Goal: Task Accomplishment & Management: Contribute content

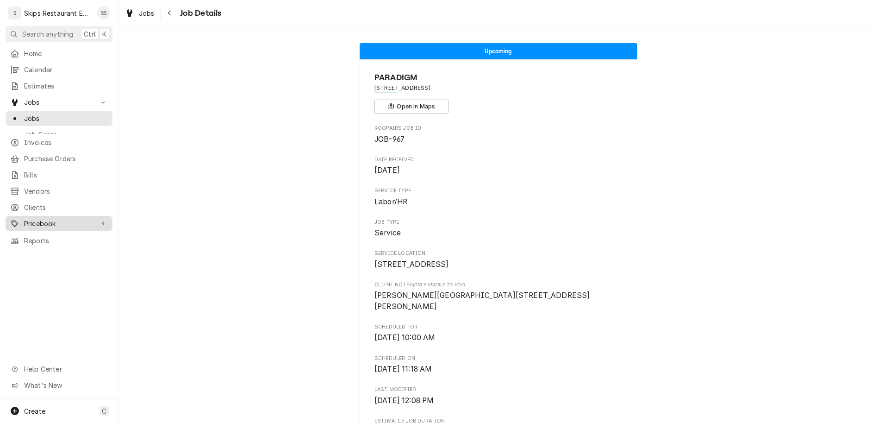
click at [32, 219] on span "Pricebook" at bounding box center [59, 224] width 70 height 10
click at [30, 251] on span "Parts & Materials" at bounding box center [66, 256] width 84 height 10
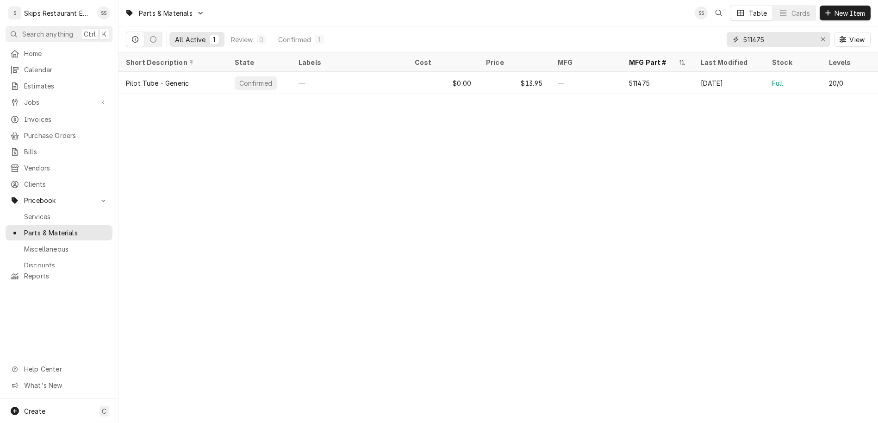
drag, startPoint x: 802, startPoint y: 30, endPoint x: 752, endPoint y: 30, distance: 49.5
click at [752, 32] on input "511475" at bounding box center [778, 39] width 69 height 15
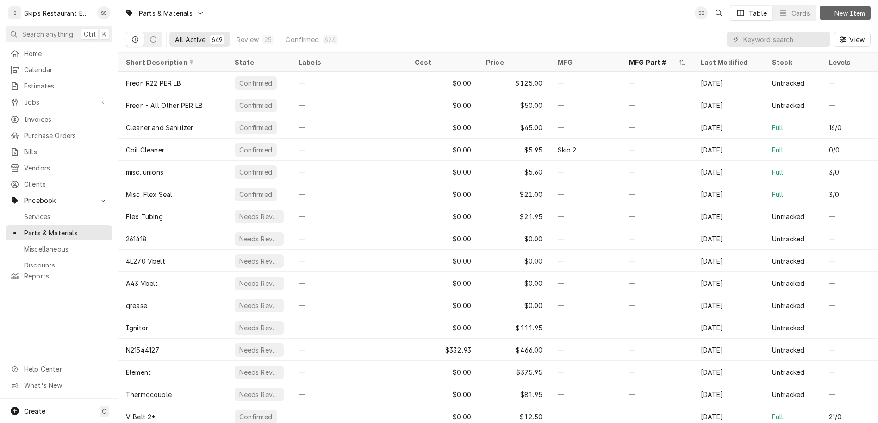
click at [845, 11] on span "New Item" at bounding box center [850, 13] width 34 height 10
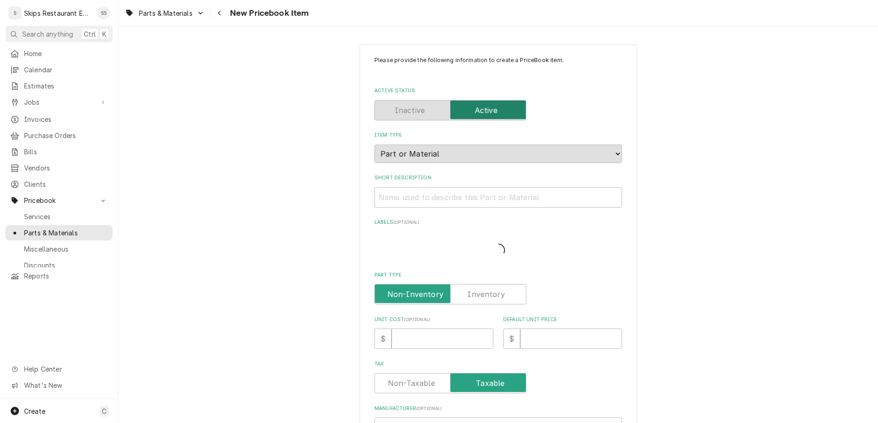
type textarea "x"
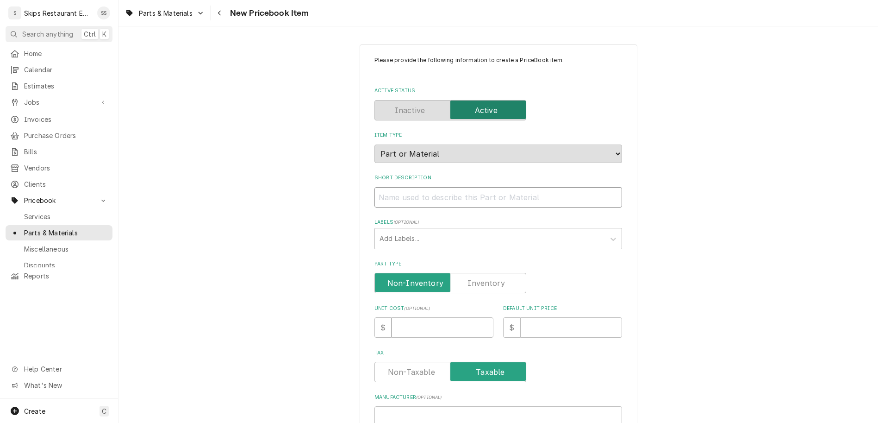
click at [423, 187] on input "Short Description" at bounding box center [499, 197] width 248 height 20
type input "I"
type textarea "x"
type input "Ic"
type textarea "x"
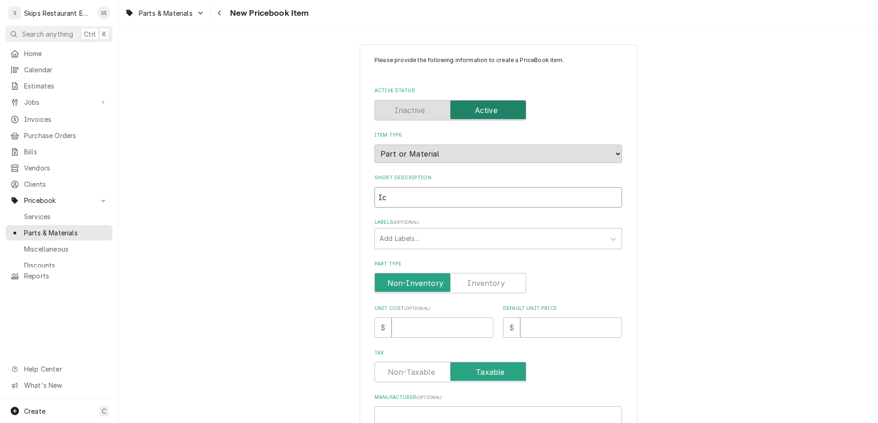
type input "Ice"
type textarea "x"
type input "Ice"
type textarea "x"
type input "Ice m"
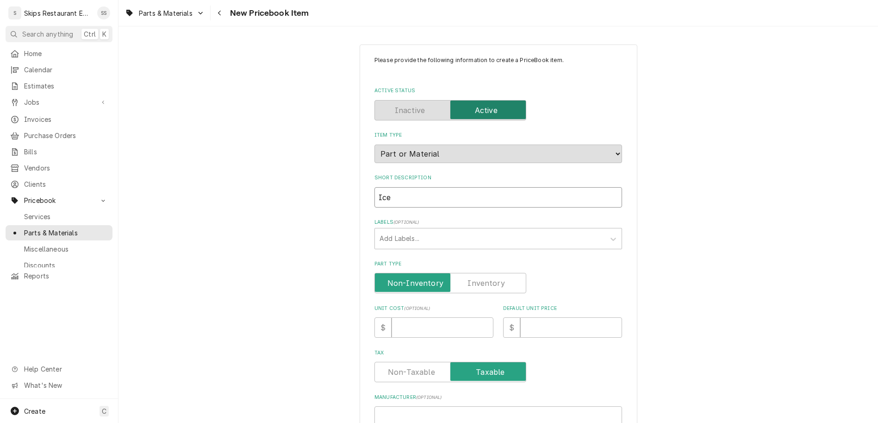
type textarea "x"
type input "Ice ma"
type textarea "x"
type input "Ice mak"
type textarea "x"
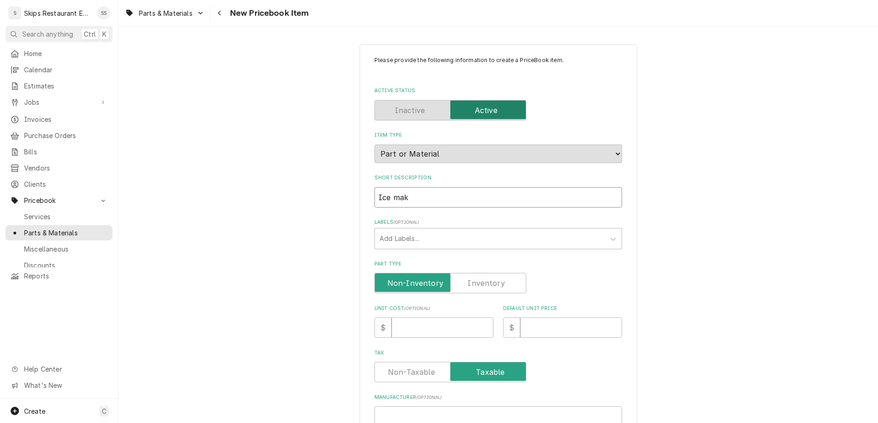
type input "Ice make"
type textarea "x"
type input "Ice maker"
type textarea "x"
type input "Ice maker"
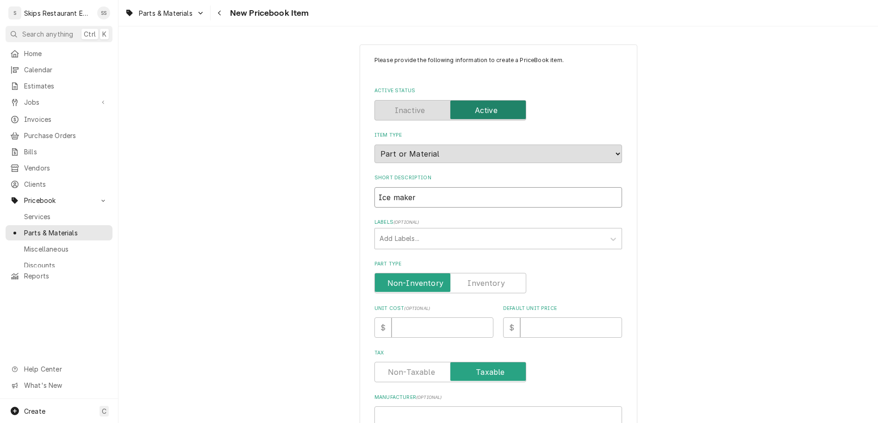
type textarea "x"
type input "Ice maker I"
type textarea "x"
type input "Ice maker In"
type textarea "x"
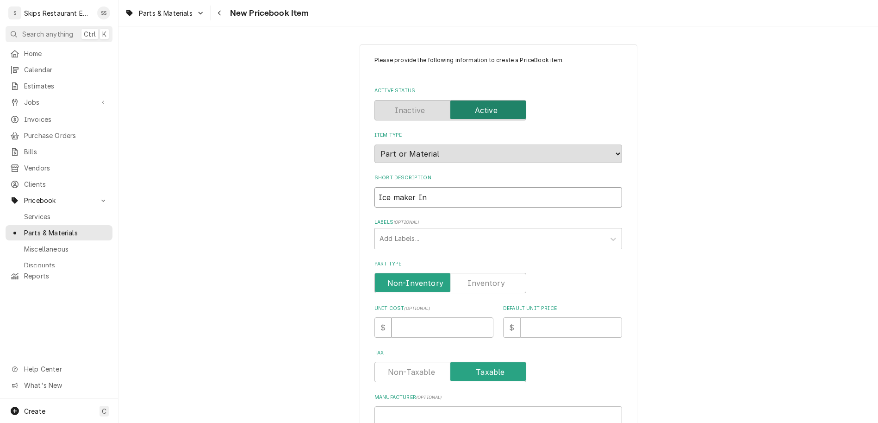
type input "Ice maker Ins"
type textarea "x"
type input "Ice maker Inst"
type textarea "x"
type input "Ice maker Insta"
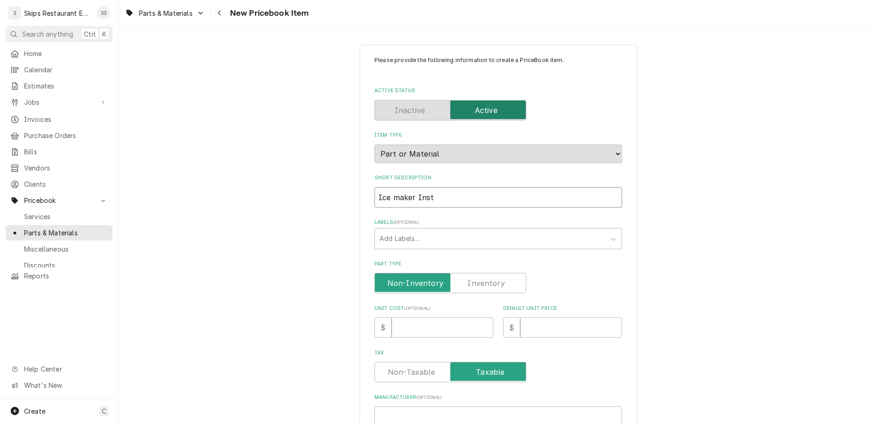
type textarea "x"
type input "Ice maker Instal"
type textarea "x"
type input "Ice maker Install"
type textarea "x"
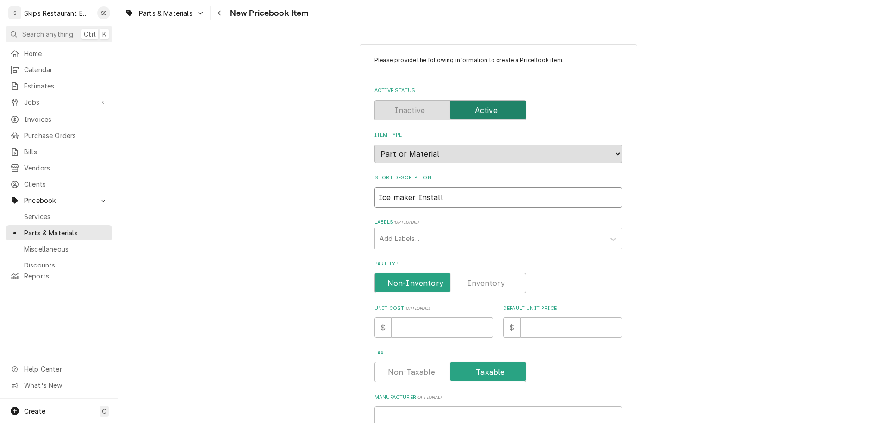
type input "Ice maker Installa"
type textarea "x"
type input "Ice maker Installat"
type textarea "x"
type input "Ice maker Installati"
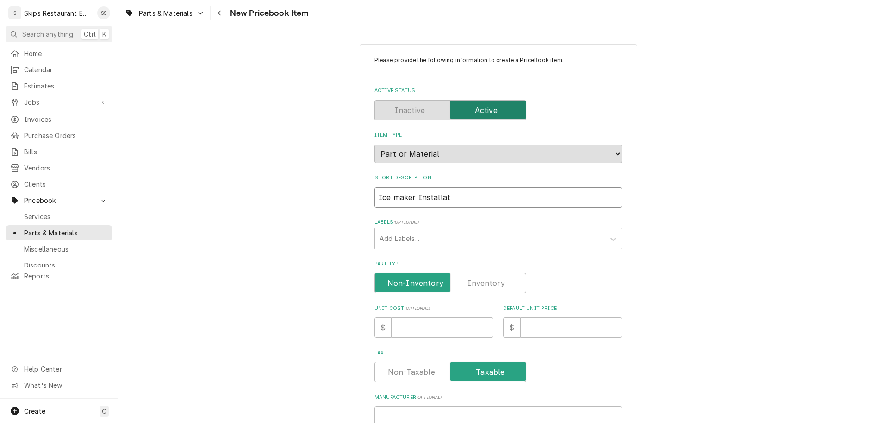
type textarea "x"
type input "Ice maker Installatio"
type textarea "x"
type input "Ice maker Installation"
type textarea "x"
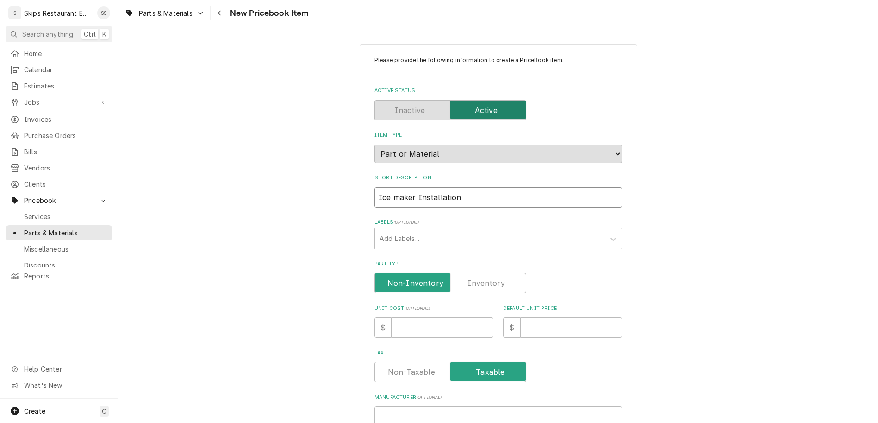
type input "Ice maker Installation"
type textarea "x"
type input "Ice maker Installation L"
type textarea "x"
type input "Ice maker Installation"
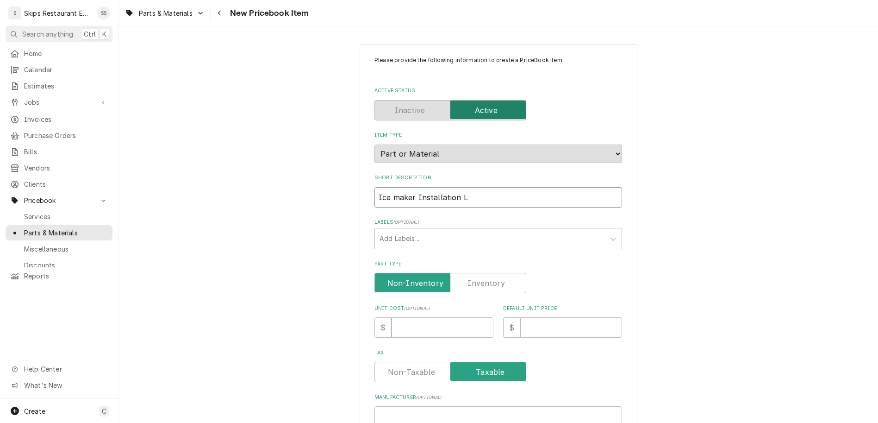
type textarea "x"
type input "Ice maker Installation K"
type textarea "x"
type input "Ice maker Installation Ki"
type textarea "x"
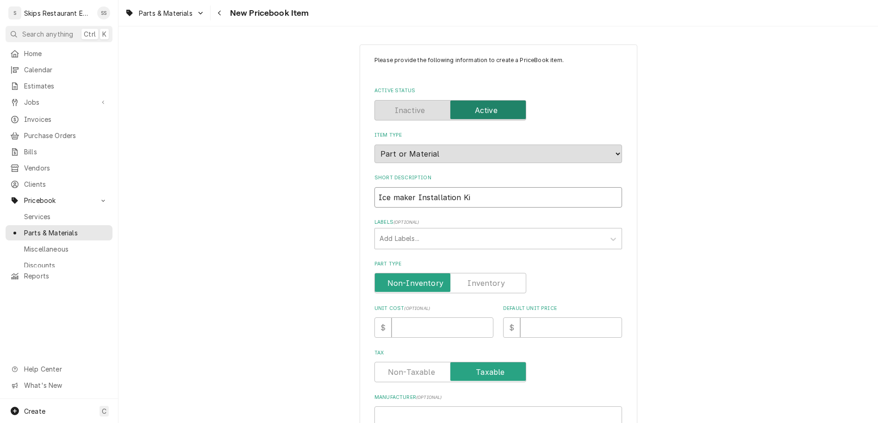
type input "Ice maker Installation Kit"
type textarea "x"
type input "Ice maker Installation Kits"
type textarea "x"
type input "Ice maker Installation Kits"
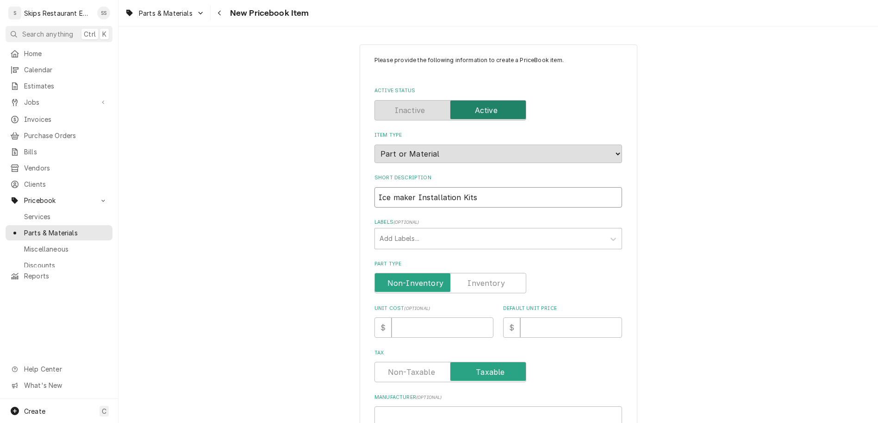
type textarea "x"
type input "Ice maker Installation Kits 3"
type textarea "x"
type input "Ice maker Installation Kits 3/"
type textarea "x"
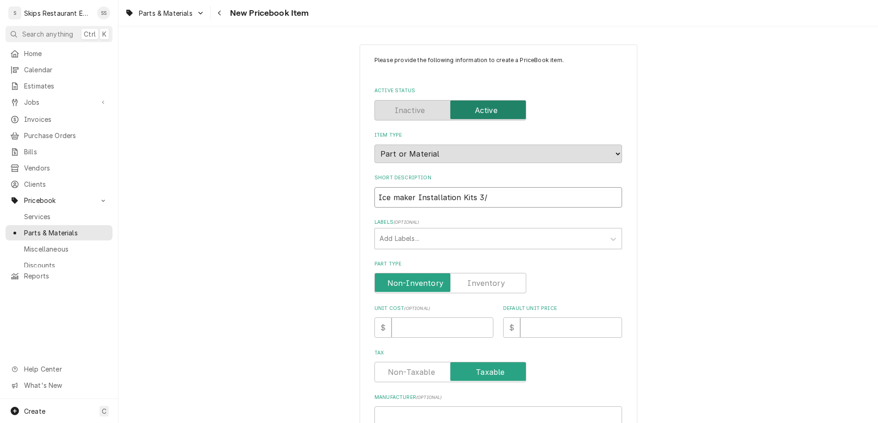
type input "Ice maker Installation Kits 3/8"
type textarea "x"
type input "Ice maker Installation Kits 3/8""
type textarea "x"
type input "Ice maker Installation Kits 3/8""
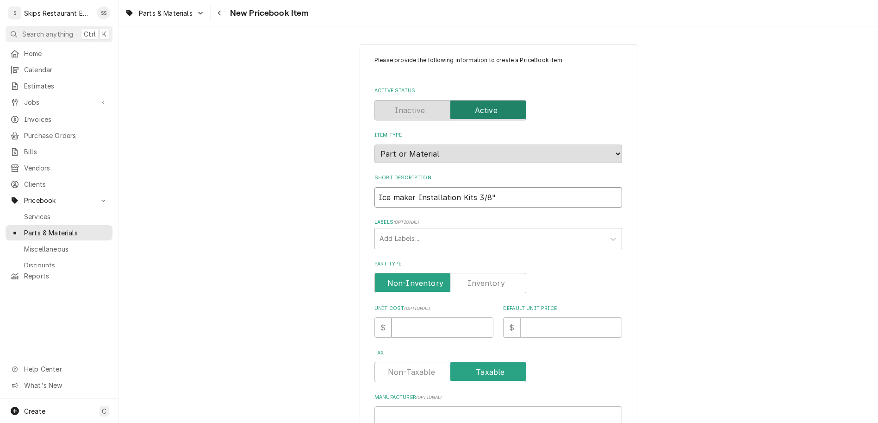
type textarea "x"
type input "Ice maker Installation Kits 3/8" O"
type textarea "x"
type input "Ice maker Installation Kits 3/8" OD"
type textarea "x"
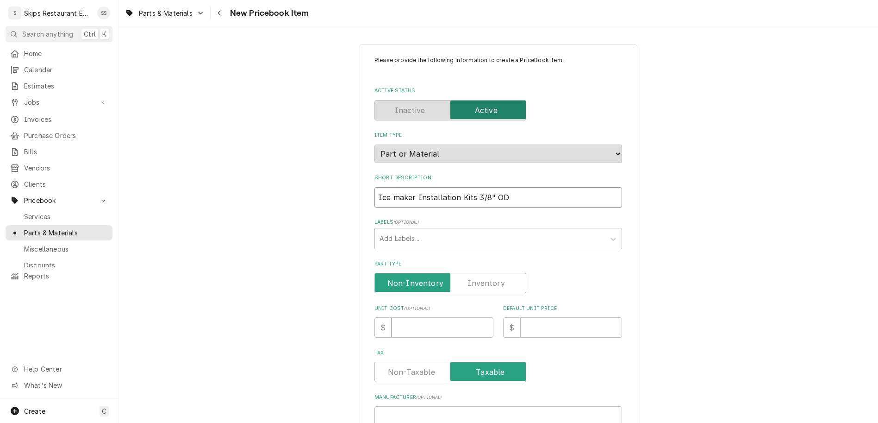
click at [460, 187] on input "Ice maker Installation Kits 3/8" OD" at bounding box center [499, 197] width 248 height 20
type input "Ice maker Installation Kit 3/8" OD"
type textarea "x"
type input "Ice maker Installation Kit 3/8" OD"
click at [473, 273] on label "Part Type" at bounding box center [451, 283] width 152 height 20
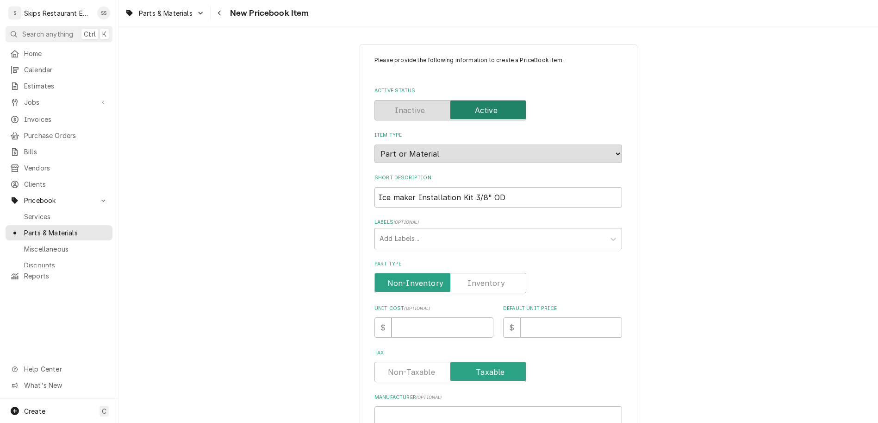
click at [473, 273] on input "Part Type" at bounding box center [451, 283] width 144 height 20
checkbox input "true"
type textarea "x"
click at [524, 317] on input "Default Unit Price" at bounding box center [571, 327] width 102 height 20
type input "3"
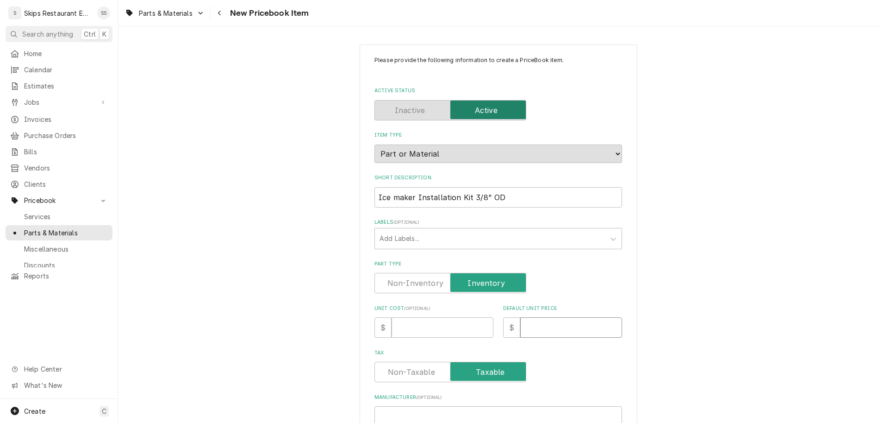
type textarea "x"
type input "37"
type textarea "x"
type input "37.9"
type textarea "x"
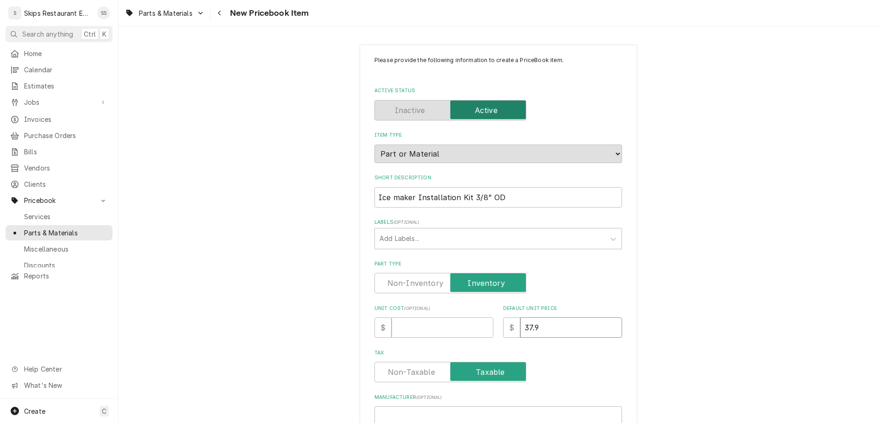
type input "37.95"
type textarea "x"
type input "37.95"
click at [409, 406] on input "Manufacturer ( optional )" at bounding box center [499, 416] width 248 height 20
type input "R"
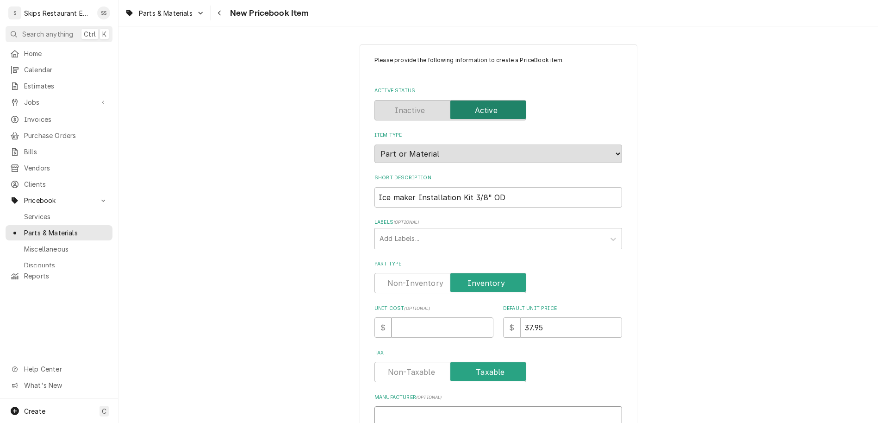
type textarea "x"
type input "R2"
type textarea "x"
type input "R2)"
type textarea "x"
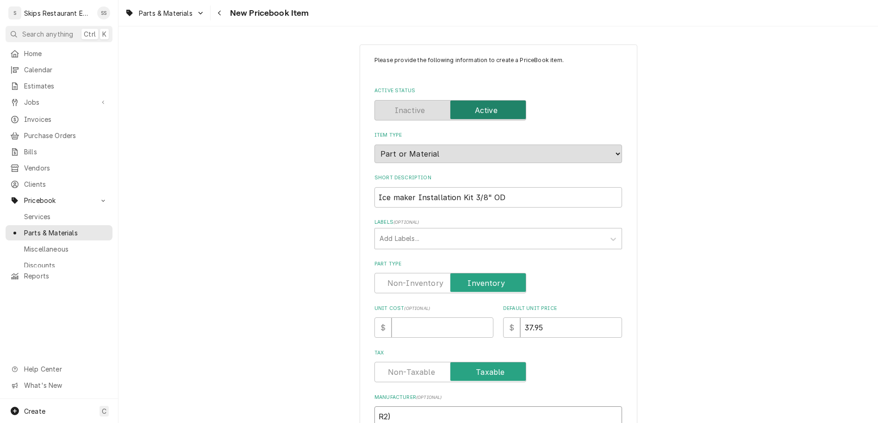
type input "R2)"
type textarea "x"
type input "R2) W"
type textarea "x"
type input "R2) Wa"
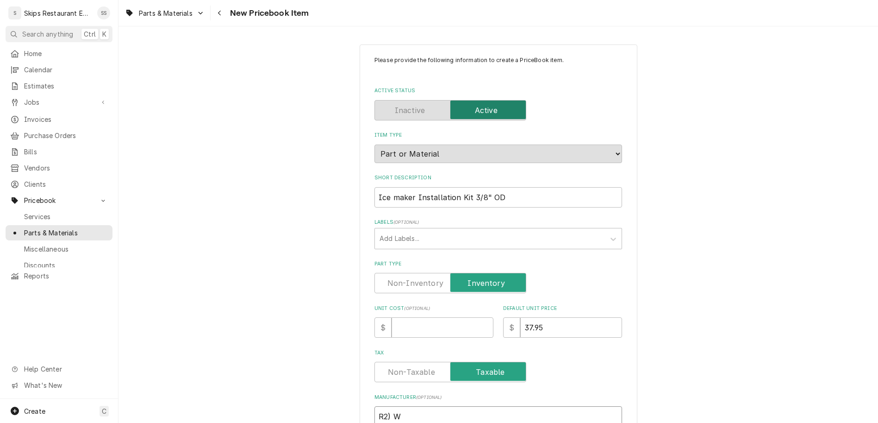
type textarea "x"
type input "R2) Wat"
type textarea "x"
type input "R2) Wate"
type textarea "x"
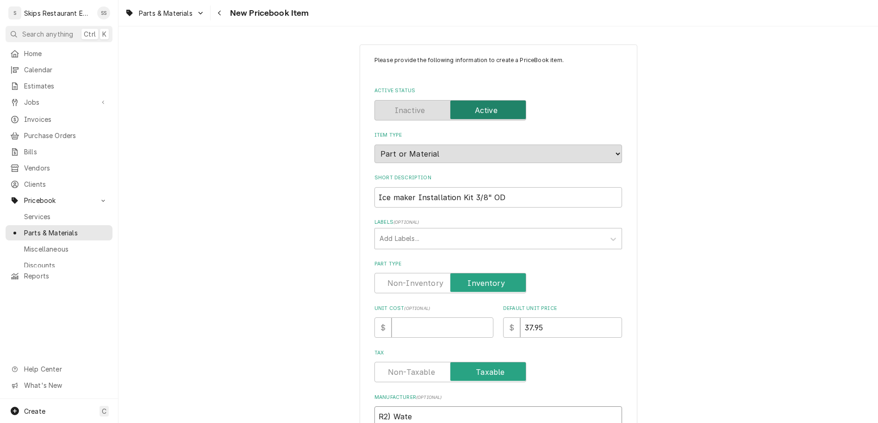
type input "R2) Water"
type textarea "x"
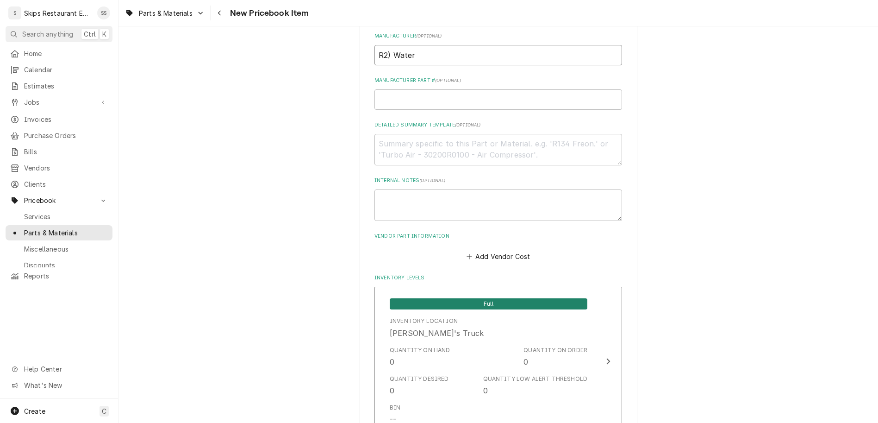
scroll to position [468, 0]
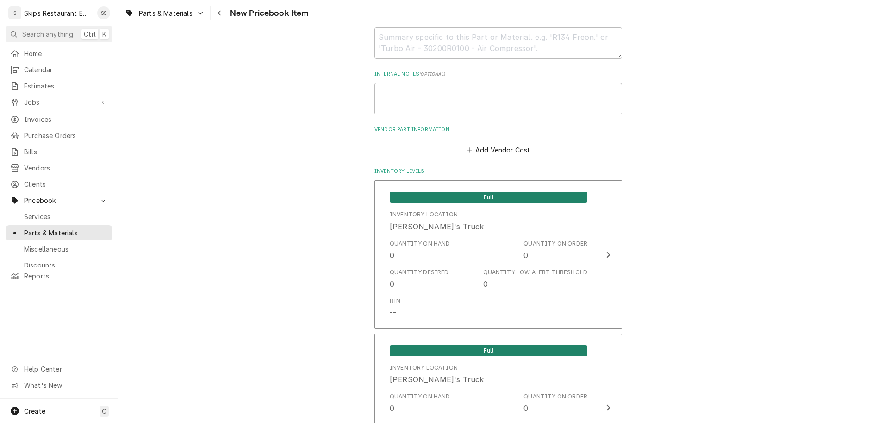
type input "R2) Water"
drag, startPoint x: 428, startPoint y: 312, endPoint x: 407, endPoint y: 317, distance: 20.9
type input "5"
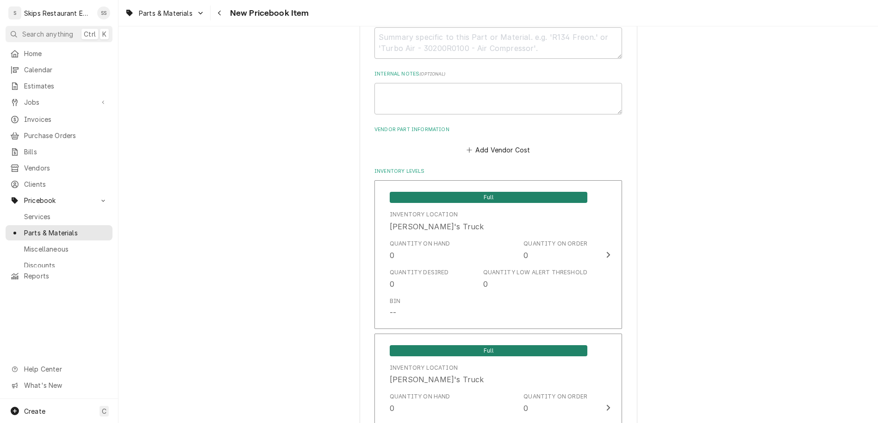
type textarea "x"
